Goal: Task Accomplishment & Management: Manage account settings

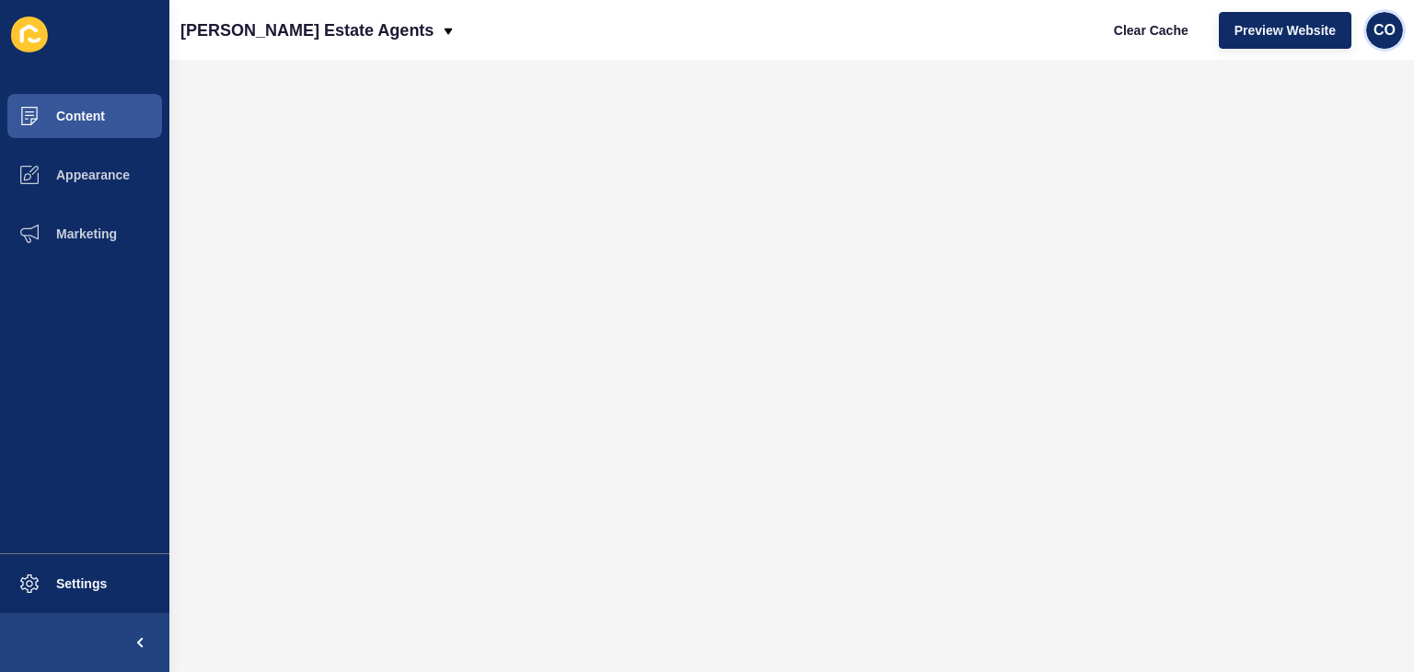
click at [1381, 35] on span "CO" at bounding box center [1384, 30] width 22 height 18
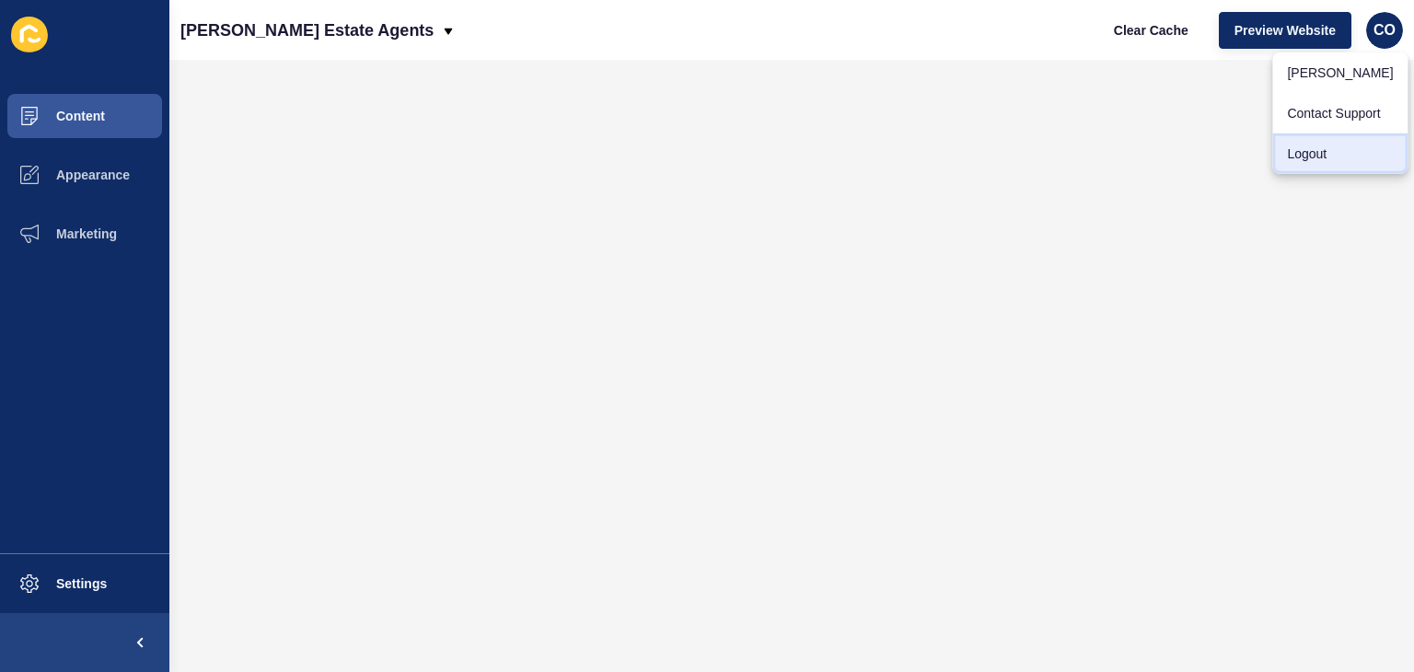
click at [1313, 143] on link "Logout" at bounding box center [1339, 153] width 135 height 41
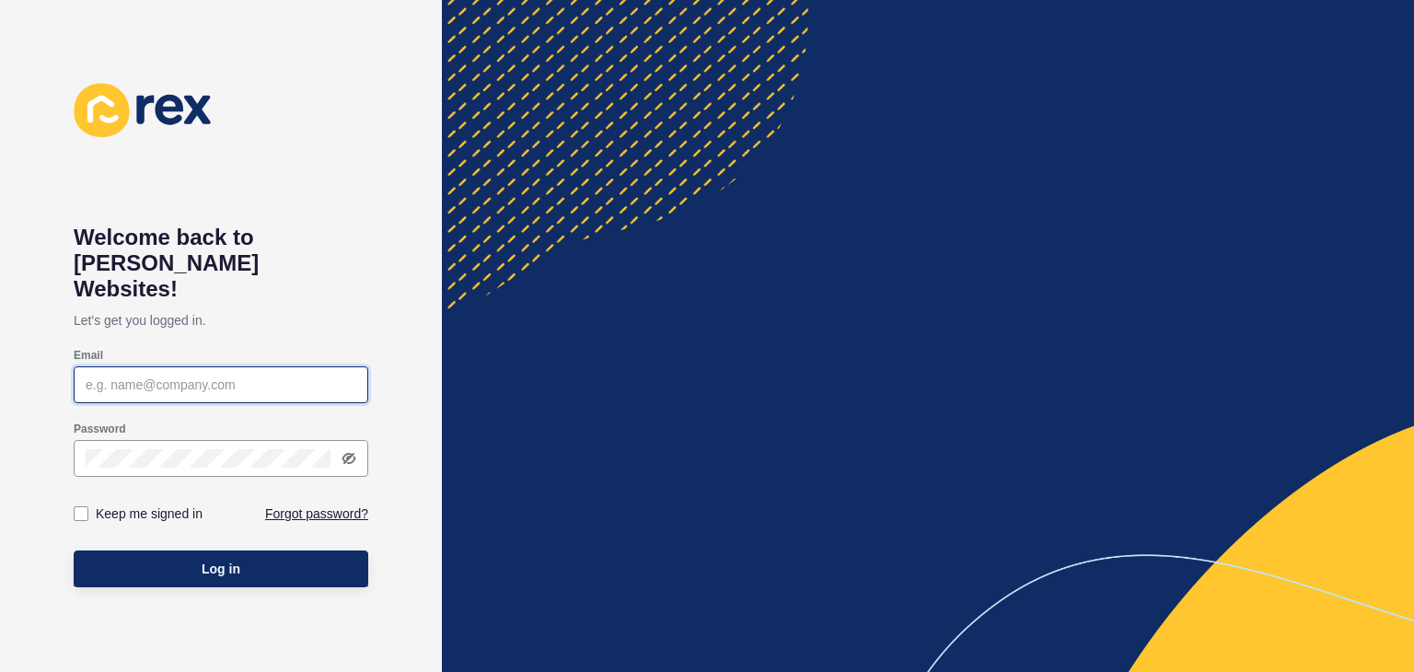
click at [110, 376] on input "Email" at bounding box center [221, 385] width 271 height 18
paste input "[EMAIL_ADDRESS][PERSON_NAME][DOMAIN_NAME]"
type input "[EMAIL_ADDRESS][PERSON_NAME][DOMAIN_NAME]"
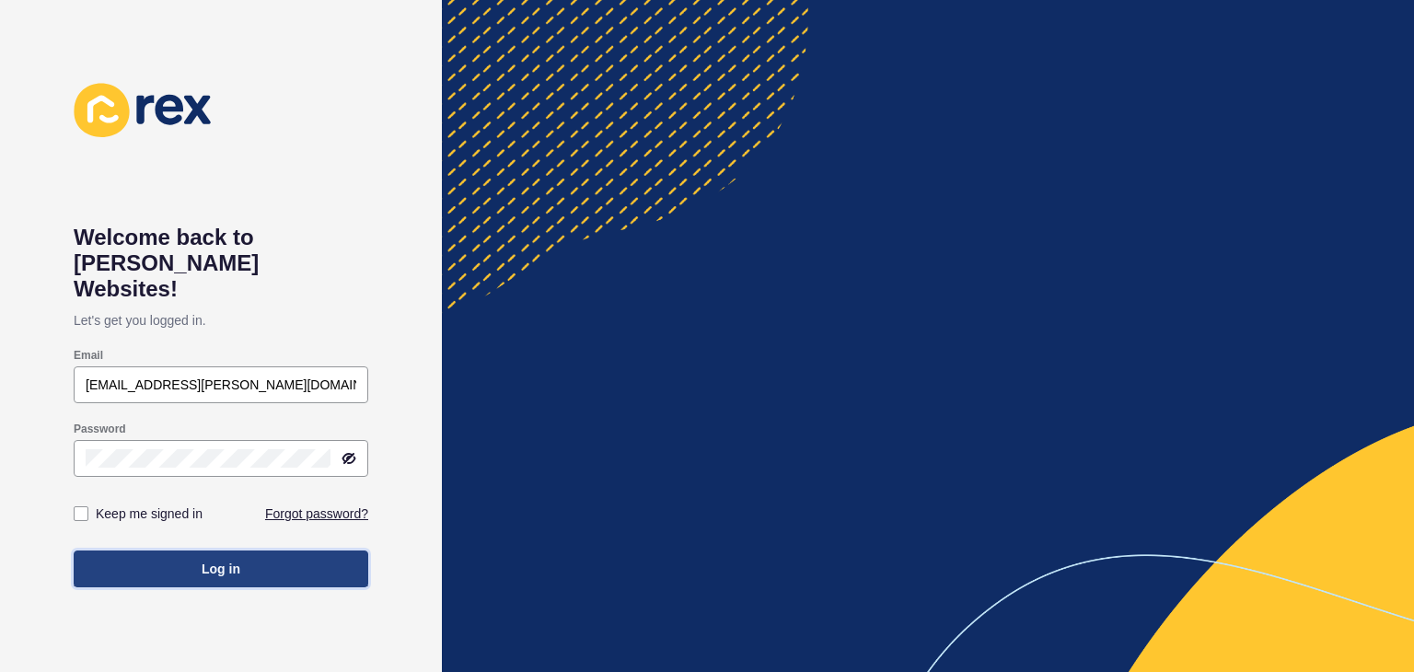
click at [207, 560] on span "Log in" at bounding box center [221, 569] width 39 height 18
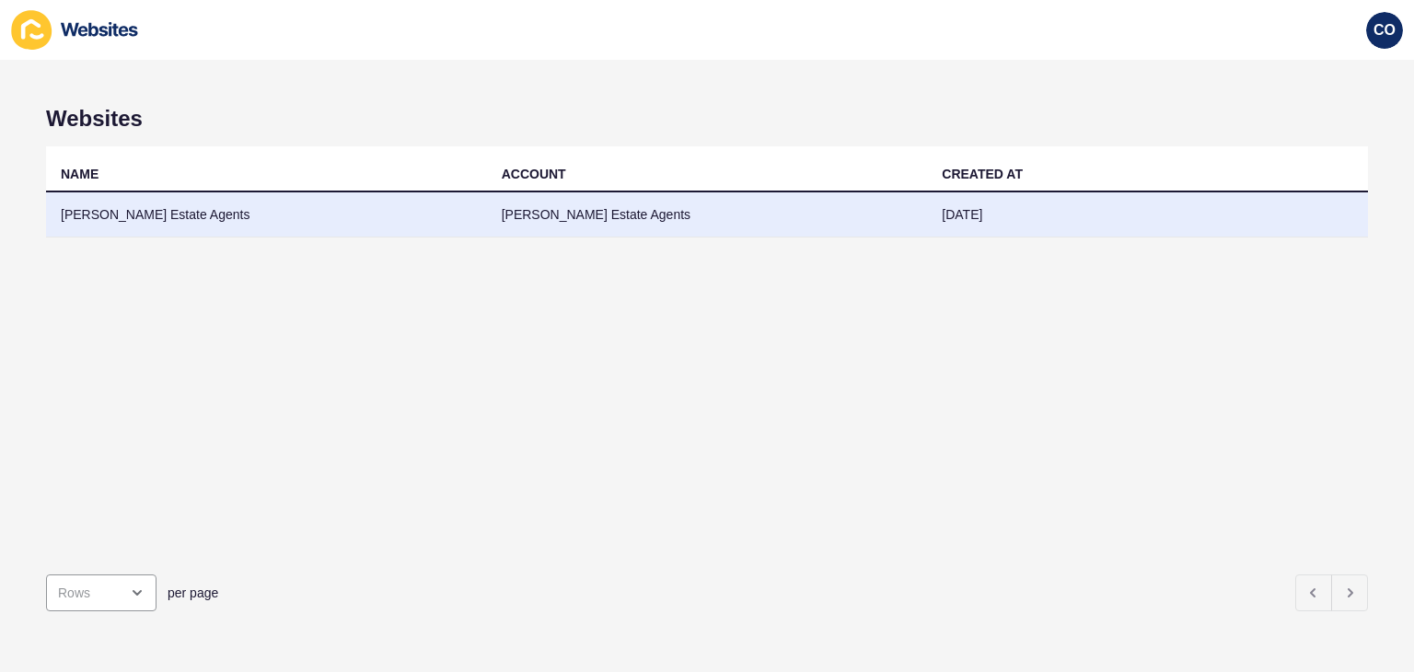
click at [120, 214] on td "[PERSON_NAME] Estate Agents" at bounding box center [266, 214] width 441 height 45
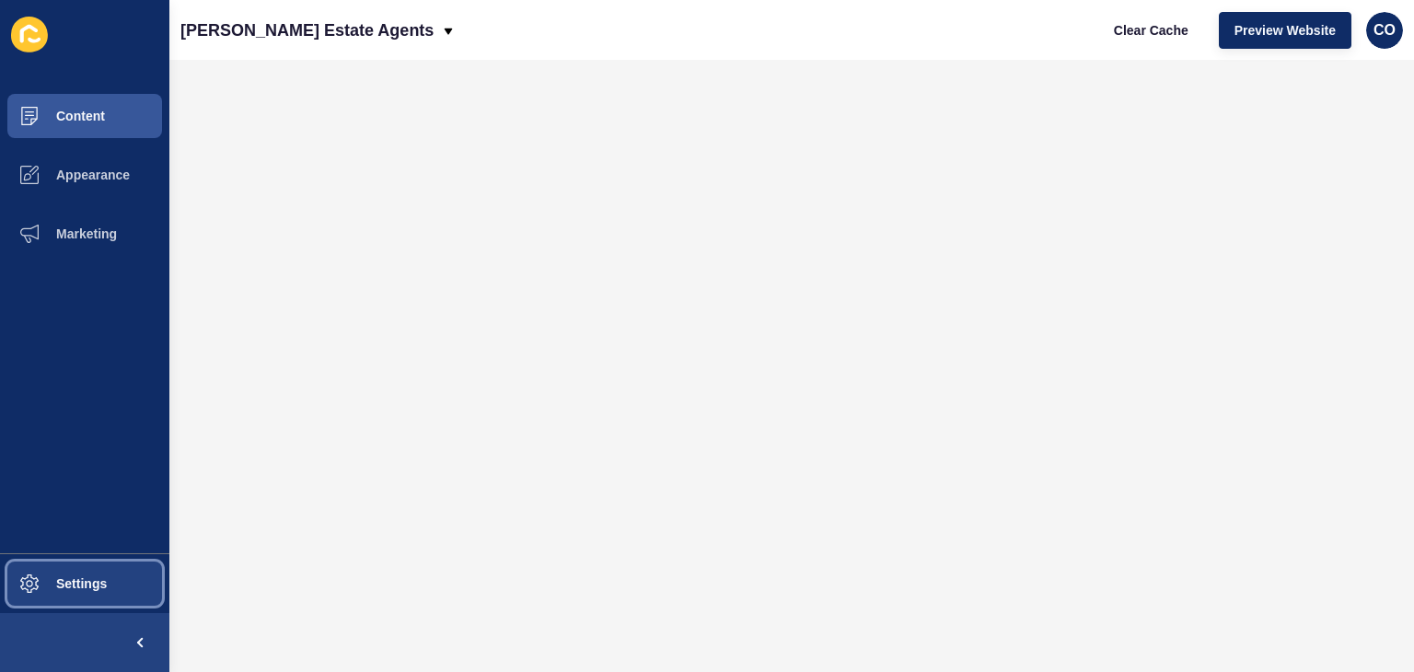
click at [80, 579] on span "Settings" at bounding box center [52, 583] width 110 height 15
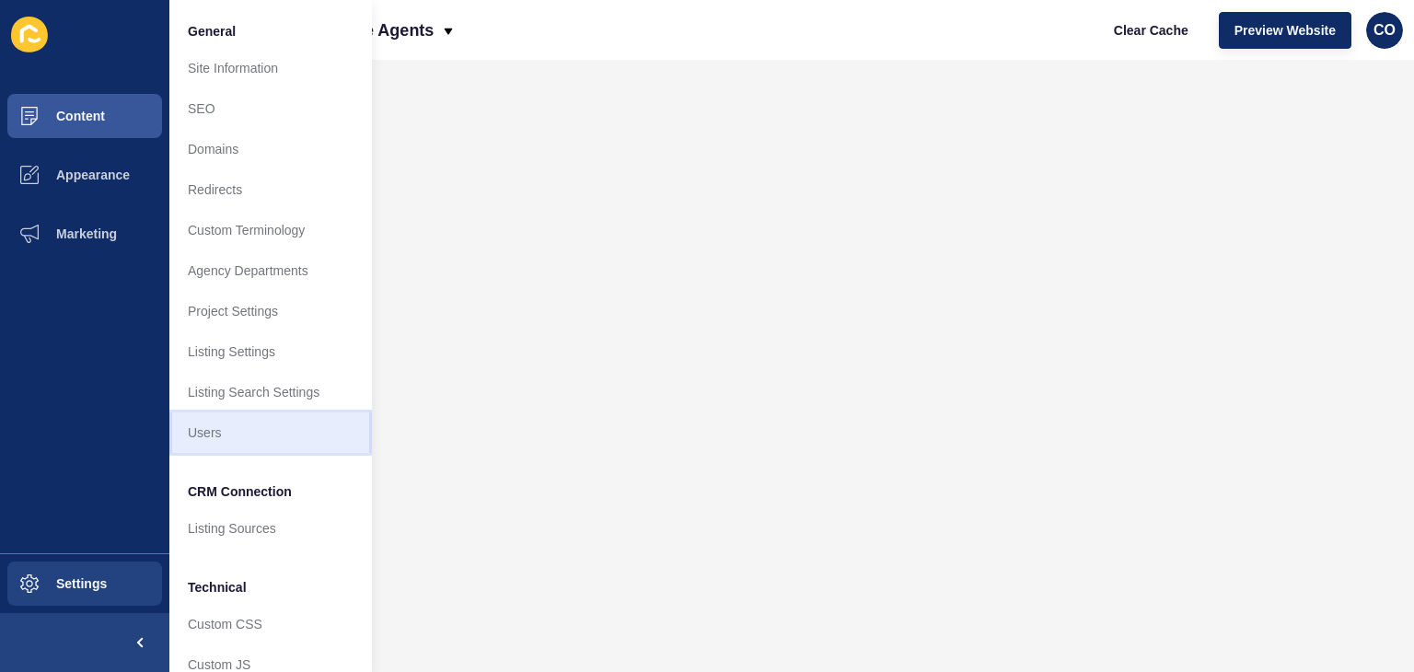
click at [250, 427] on link "Users" at bounding box center [270, 432] width 203 height 41
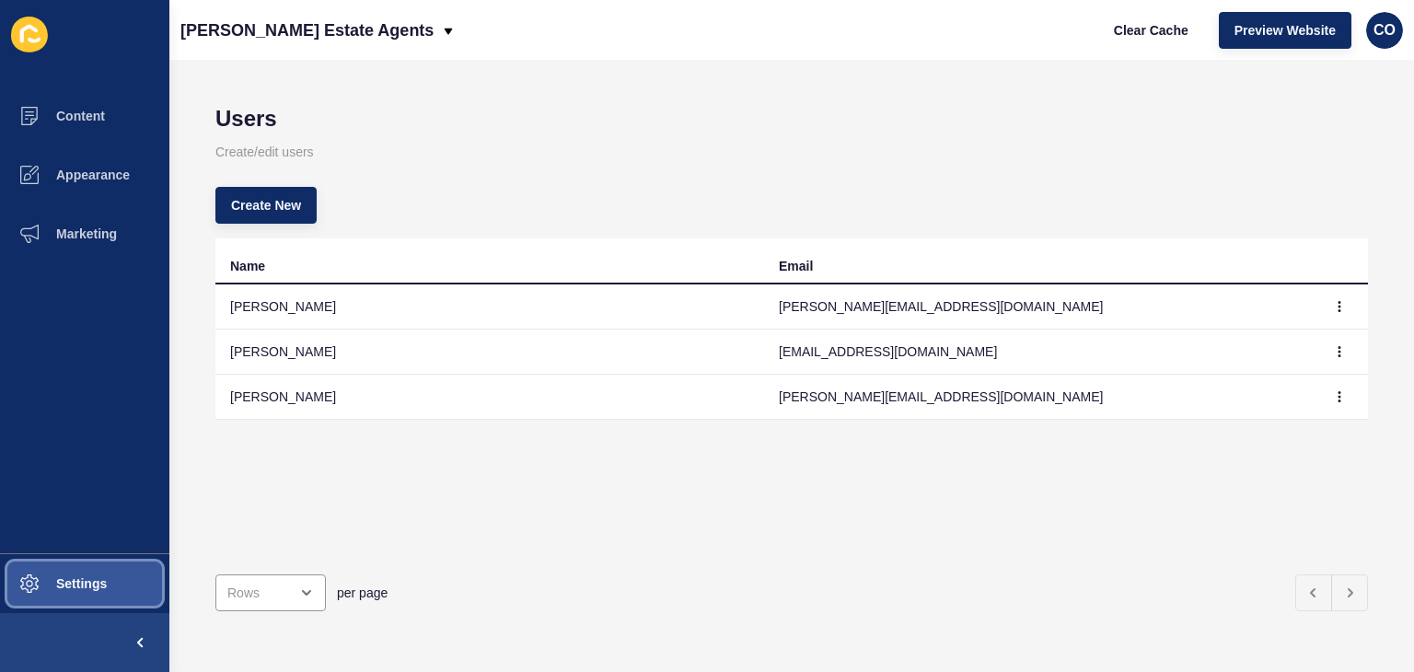
click at [105, 590] on span "Settings" at bounding box center [52, 583] width 110 height 15
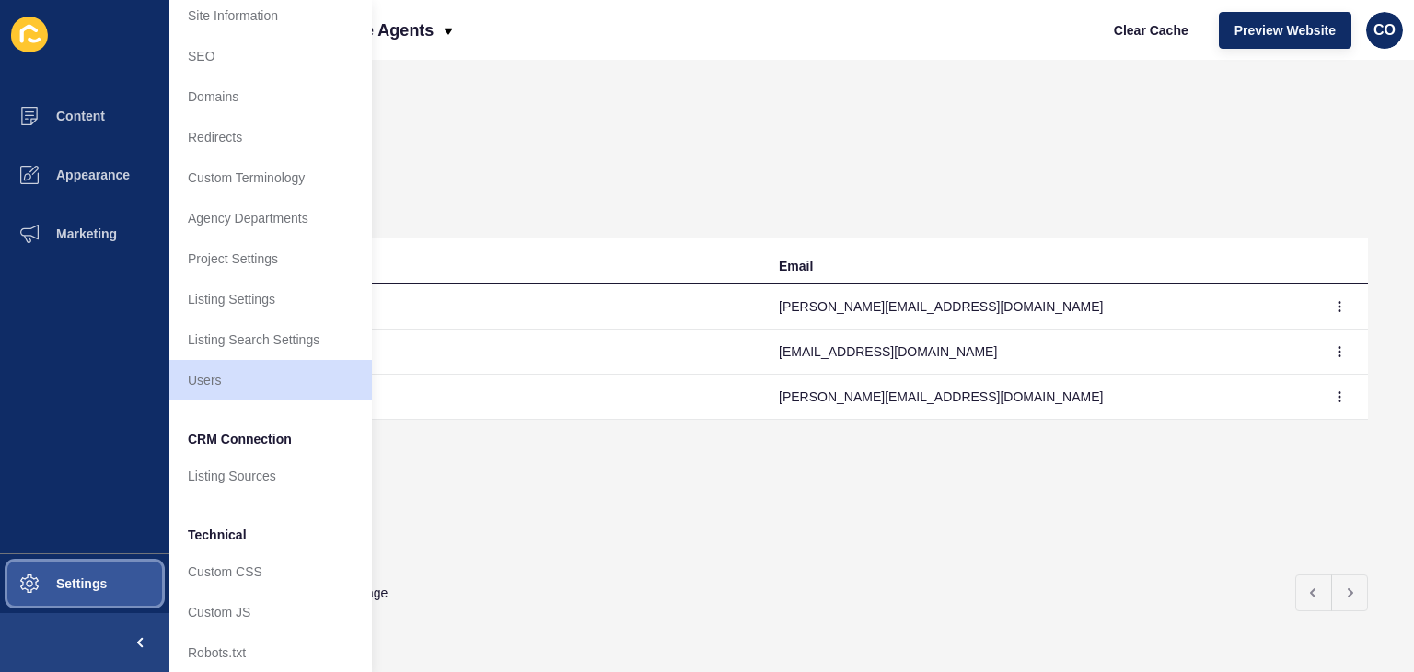
scroll to position [78, 0]
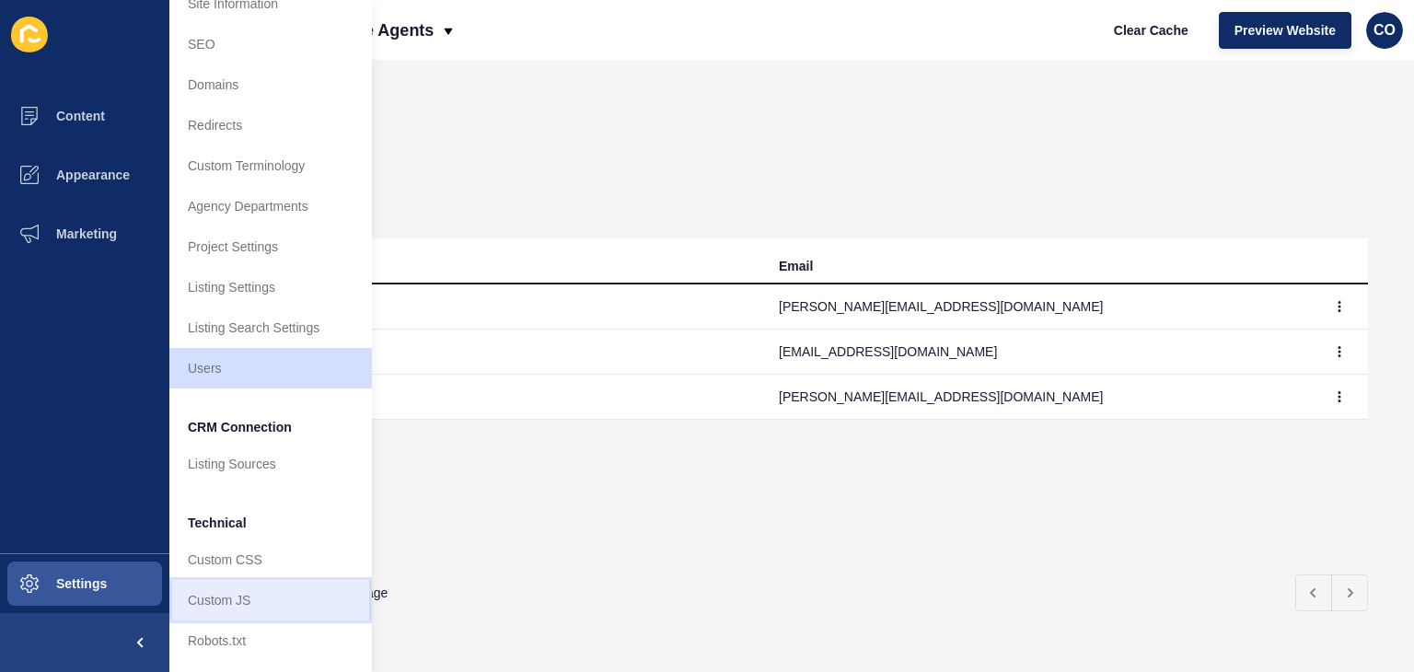
click at [269, 601] on link "Custom JS" at bounding box center [270, 600] width 203 height 41
